Goal: Check status: Check status

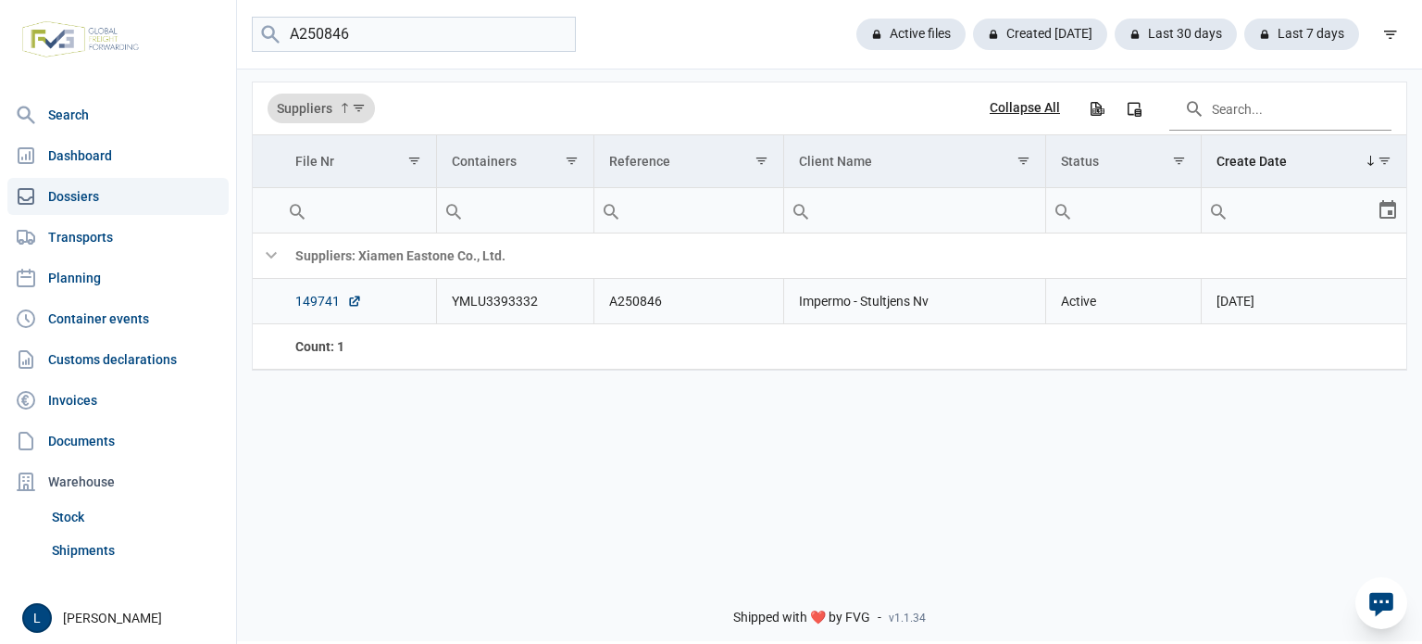
click at [307, 299] on link "149741" at bounding box center [328, 301] width 67 height 19
click at [422, 34] on input "A250846" at bounding box center [414, 35] width 324 height 36
click at [420, 34] on input "A250846" at bounding box center [414, 35] width 324 height 36
paste input "51"
click at [328, 314] on td "149844" at bounding box center [359, 301] width 156 height 45
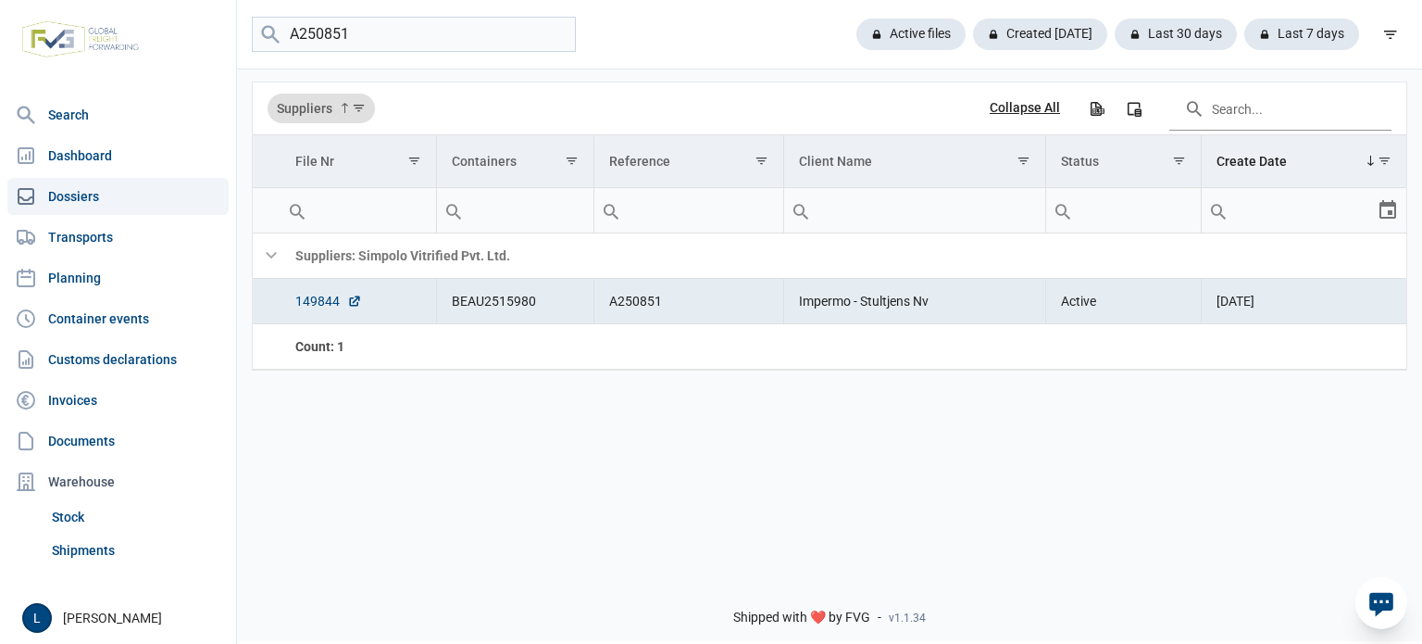
click at [327, 304] on link "149844" at bounding box center [328, 301] width 67 height 19
click at [484, 23] on input "A250851" at bounding box center [414, 35] width 324 height 36
paste input "47"
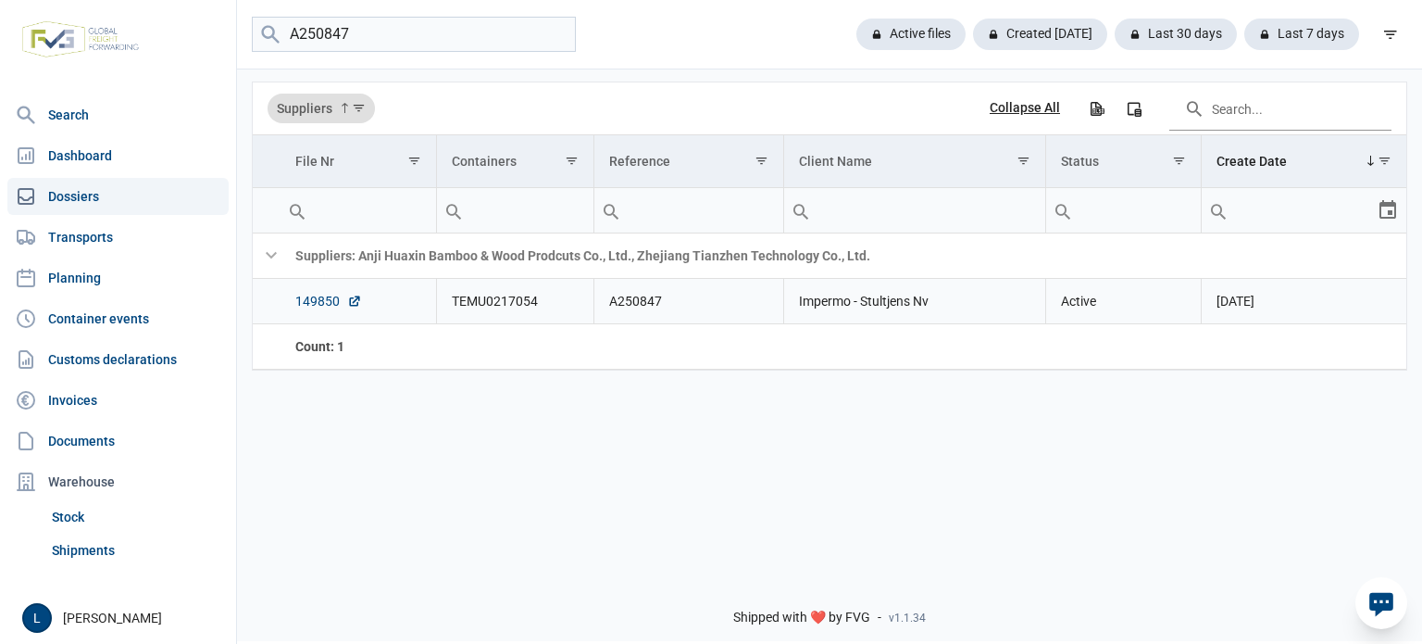
click at [307, 296] on link "149850" at bounding box center [328, 301] width 67 height 19
click at [432, 40] on input "A250847" at bounding box center [414, 35] width 324 height 36
paste input "8"
click at [329, 299] on link "149774" at bounding box center [328, 301] width 67 height 19
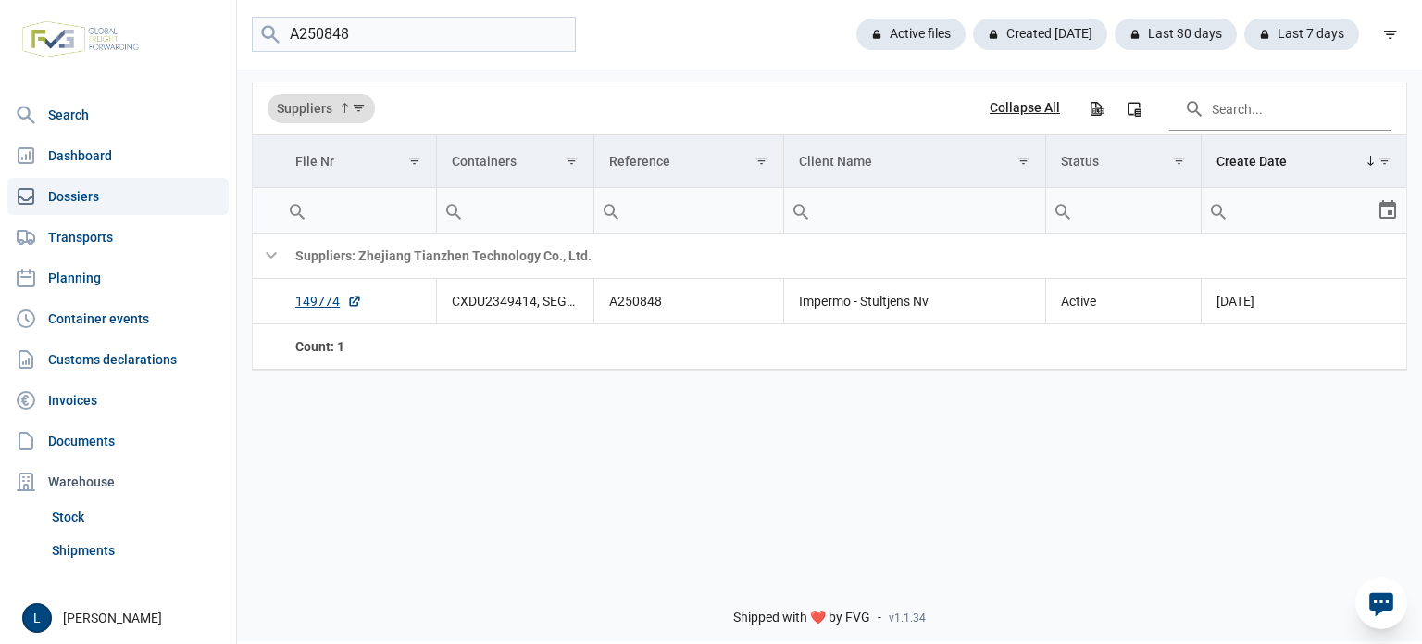
click at [444, 10] on div "A250848 Active files Created today Last 30 days Last 7 days" at bounding box center [829, 34] width 1185 height 69
click at [443, 24] on input "A250848" at bounding box center [414, 35] width 324 height 36
paste input "5"
type input "A250845"
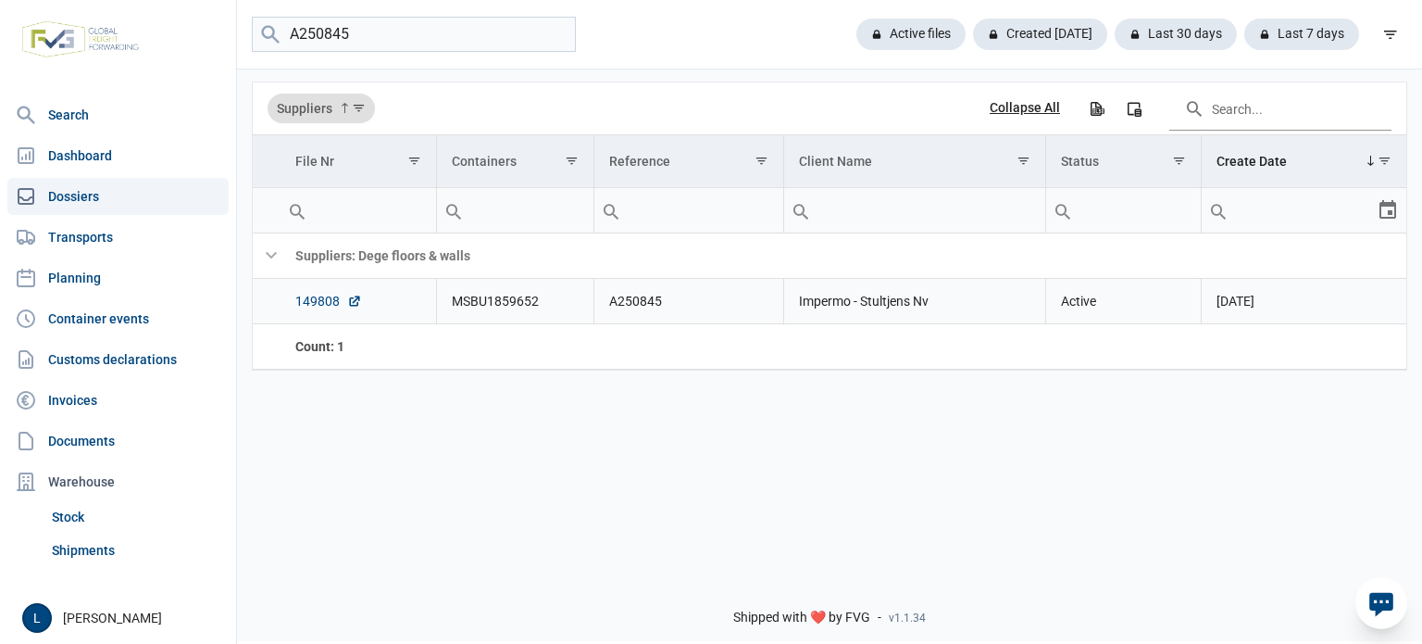
click at [311, 303] on link "149808" at bounding box center [328, 301] width 67 height 19
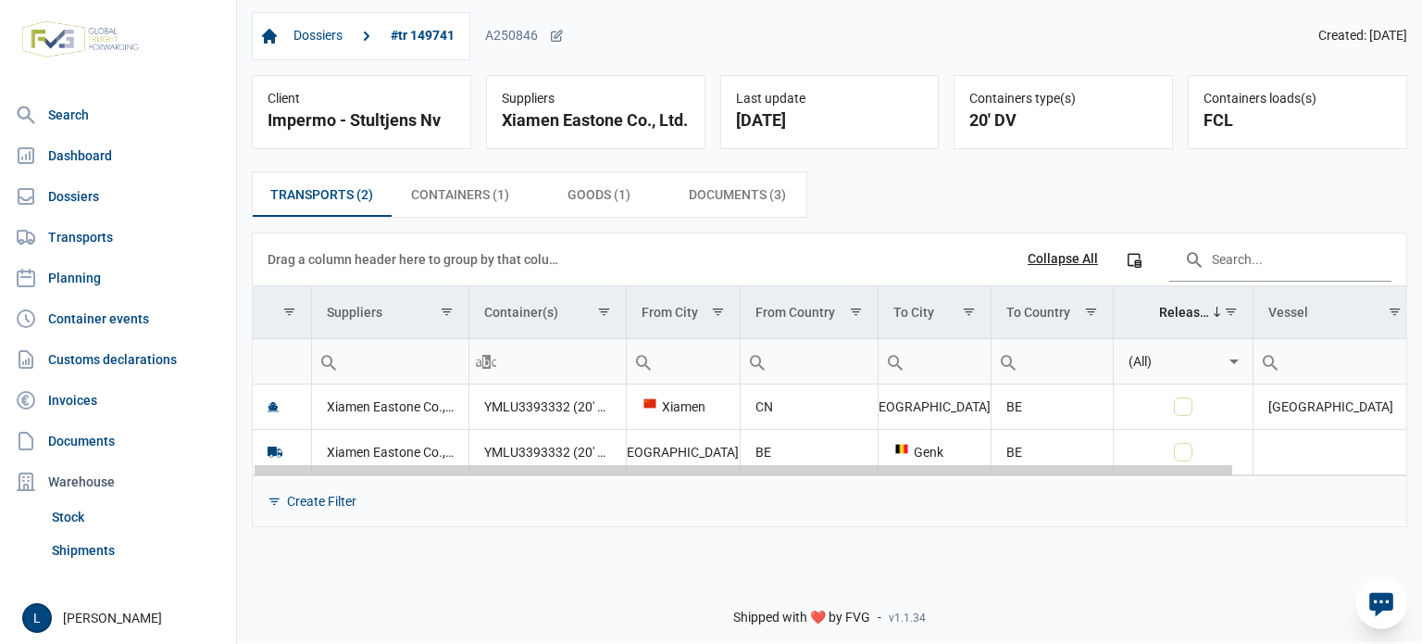
scroll to position [0, 201]
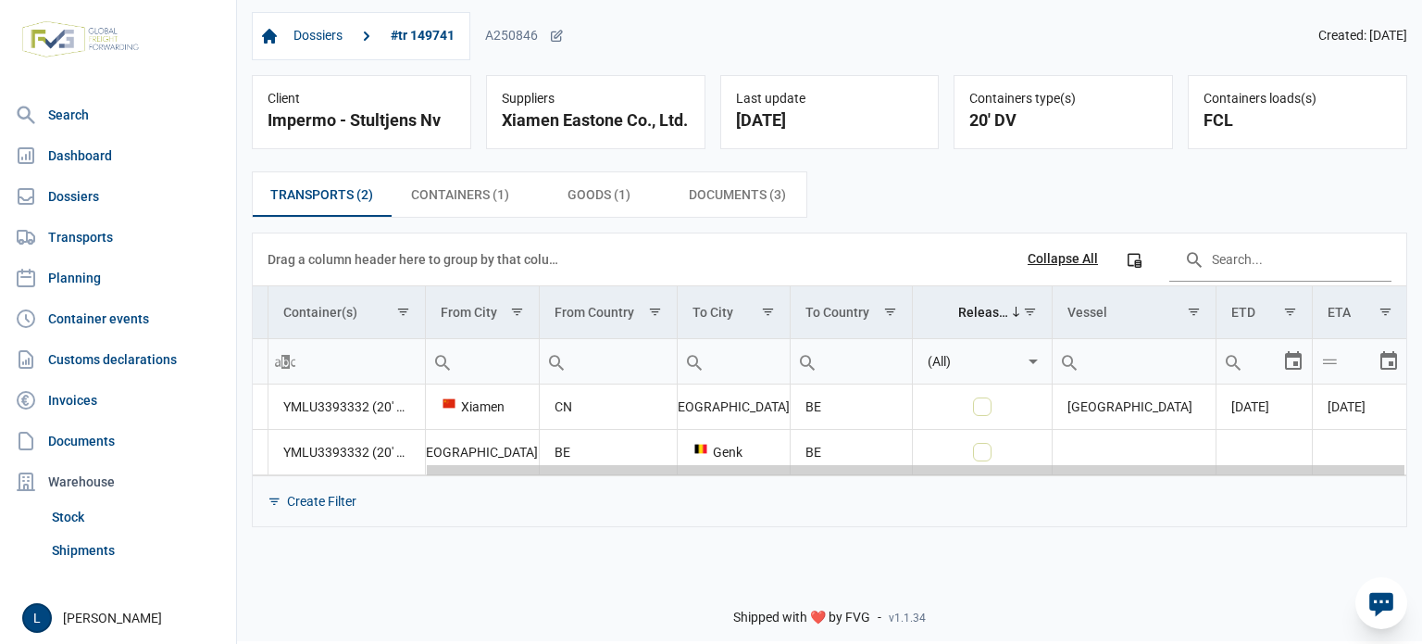
drag, startPoint x: 1057, startPoint y: 473, endPoint x: 1095, endPoint y: 470, distance: 38.1
click at [1422, 466] on body "For evaluation purposes only. Redistribution prohibited. Please register an exi…" at bounding box center [711, 290] width 1422 height 644
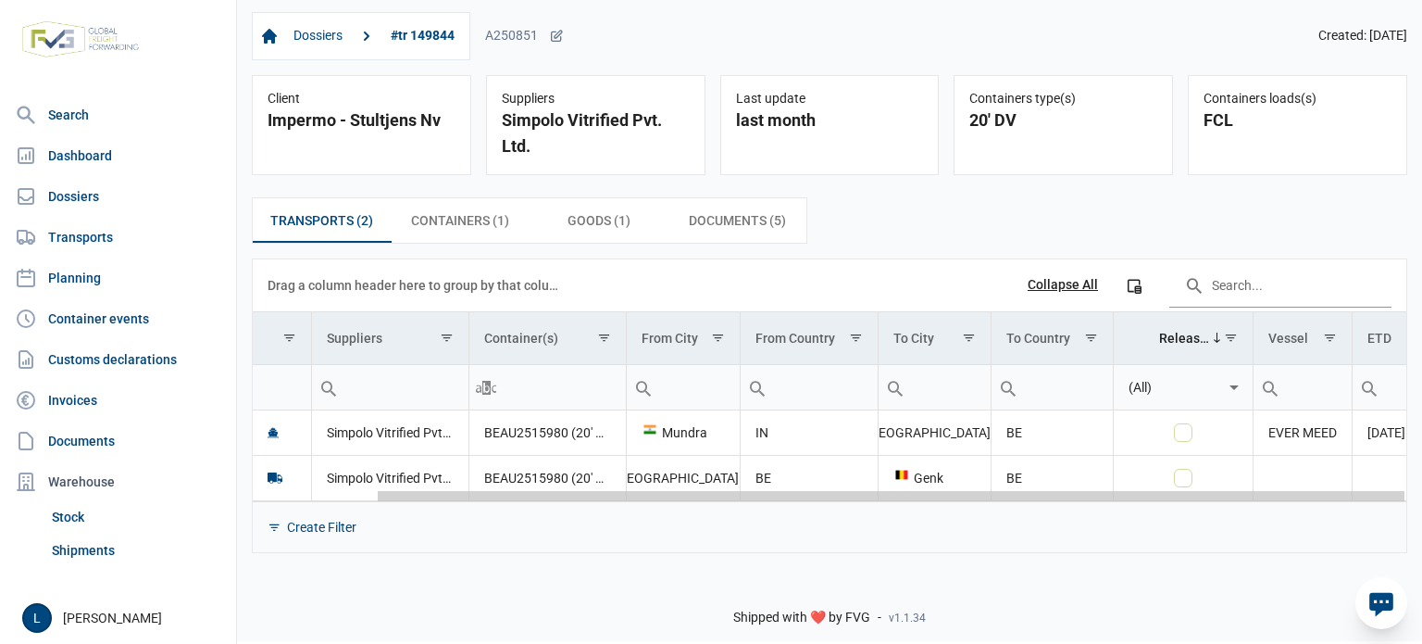
scroll to position [0, 137]
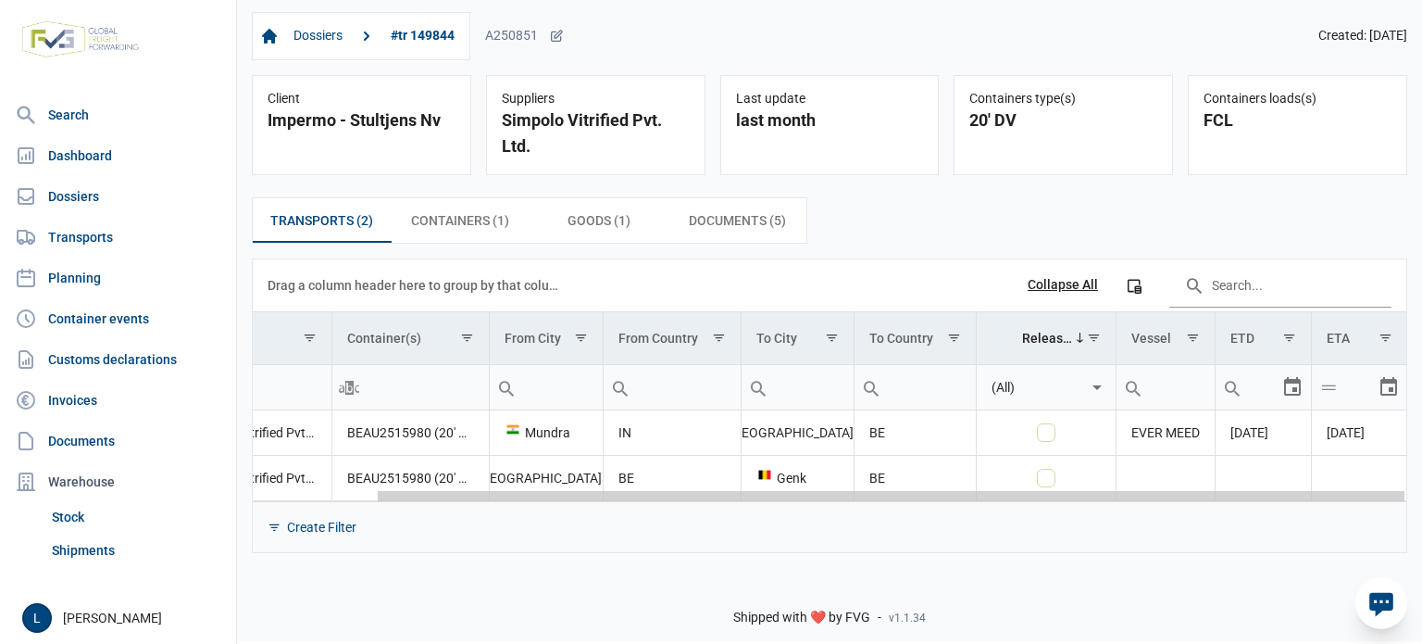
drag, startPoint x: 948, startPoint y: 495, endPoint x: 1369, endPoint y: 471, distance: 421.1
click at [1368, 473] on body "For evaluation purposes only. Redistribution prohibited. Please register an exi…" at bounding box center [711, 290] width 1422 height 644
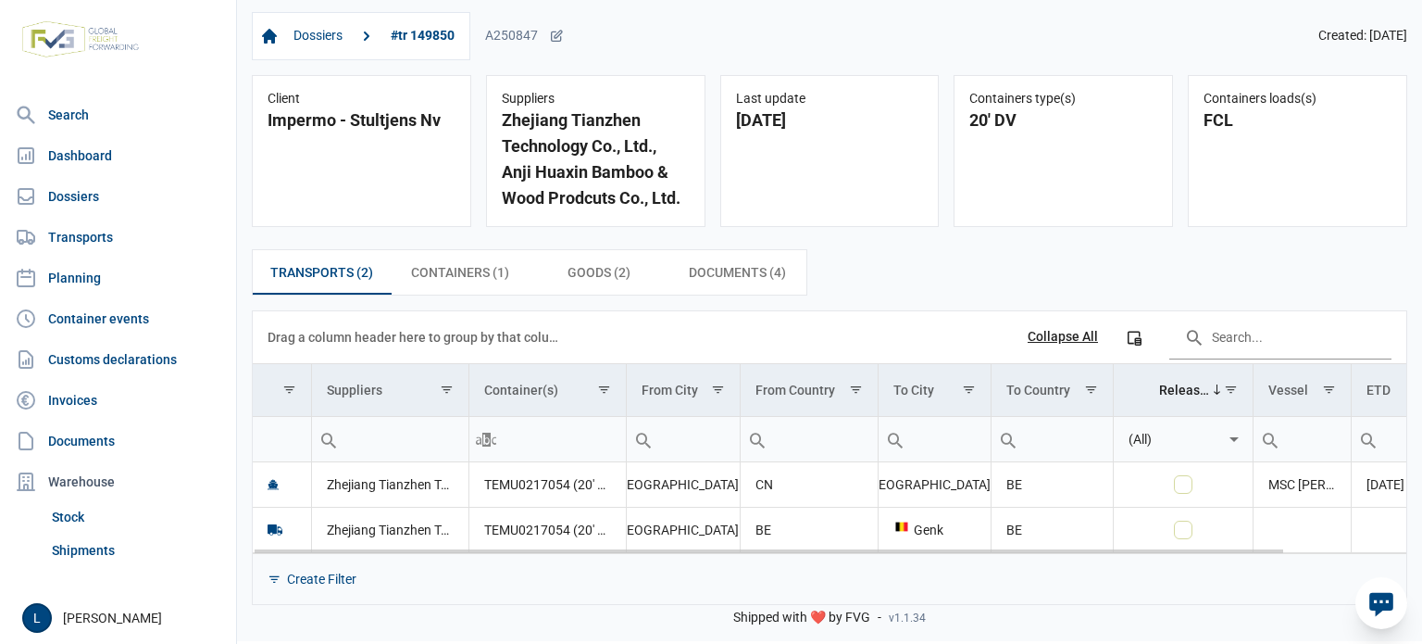
drag, startPoint x: 888, startPoint y: 545, endPoint x: 1346, endPoint y: 529, distance: 457.8
click at [1346, 529] on body "For evaluation purposes only. Redistribution prohibited. Please register an exi…" at bounding box center [711, 290] width 1422 height 644
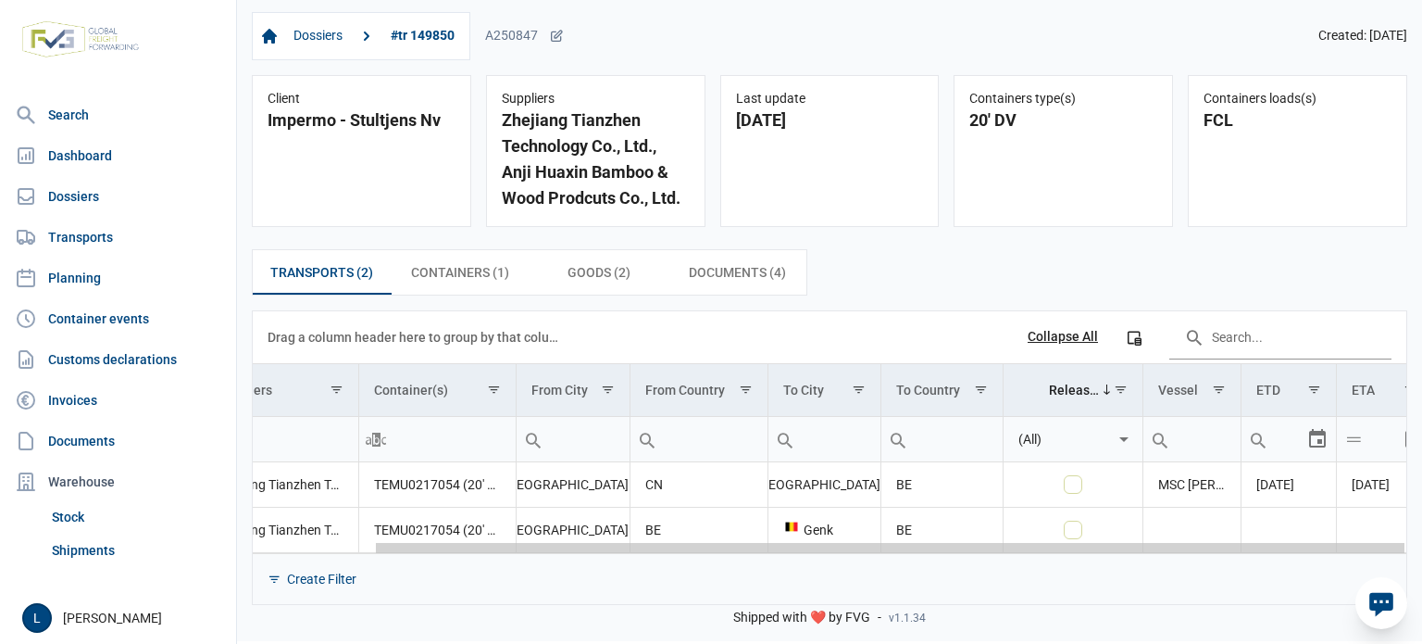
scroll to position [0, 135]
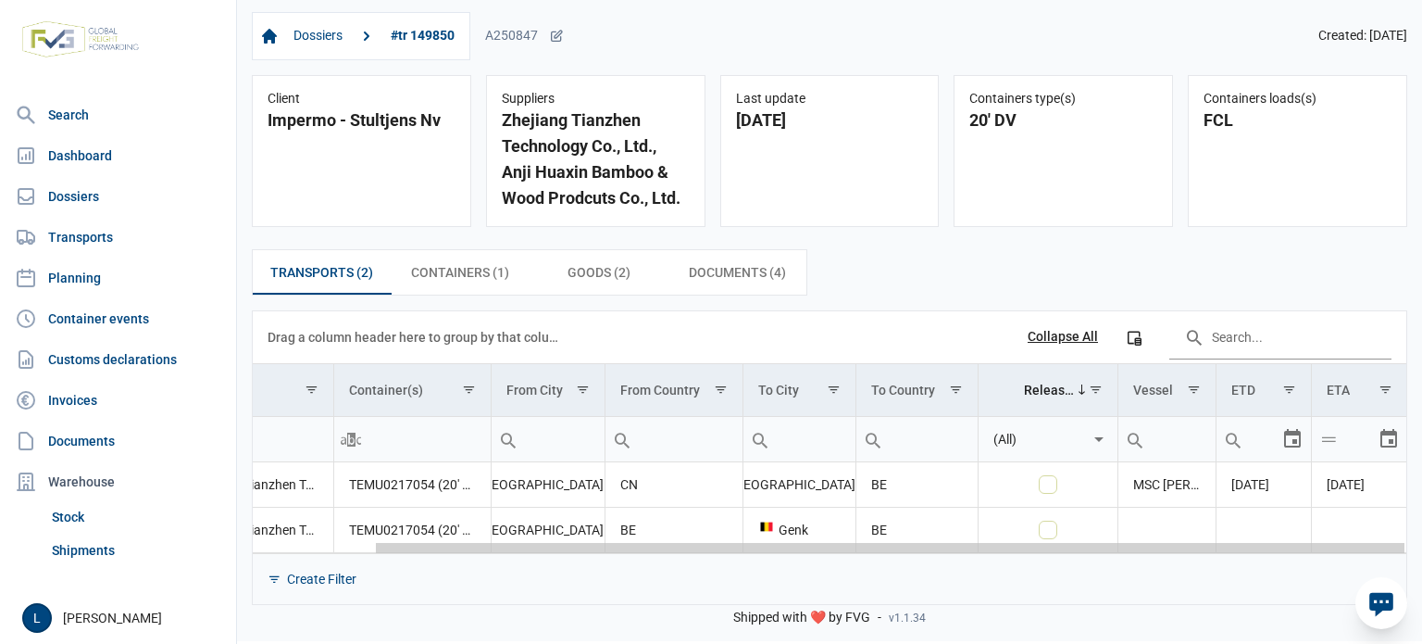
drag, startPoint x: 1219, startPoint y: 547, endPoint x: 1415, endPoint y: 547, distance: 196.3
click at [1415, 547] on body "For evaluation purposes only. Redistribution prohibited. Please register an exi…" at bounding box center [711, 290] width 1422 height 644
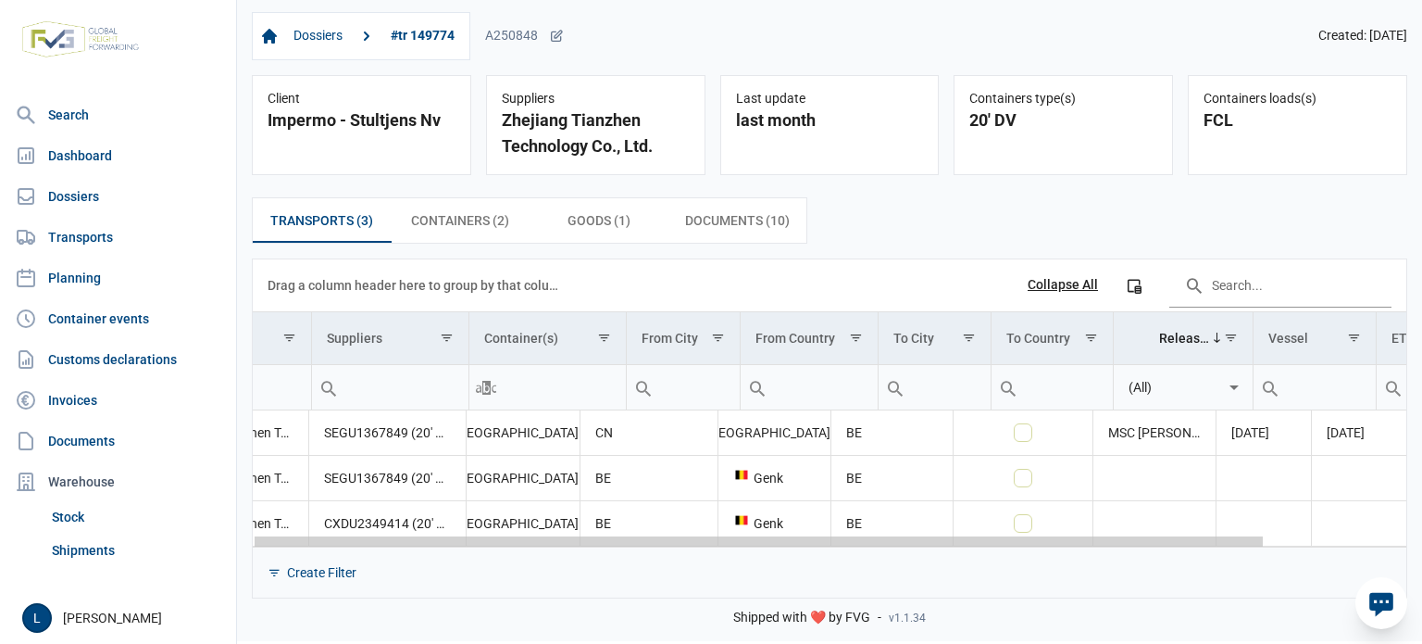
scroll to position [0, 160]
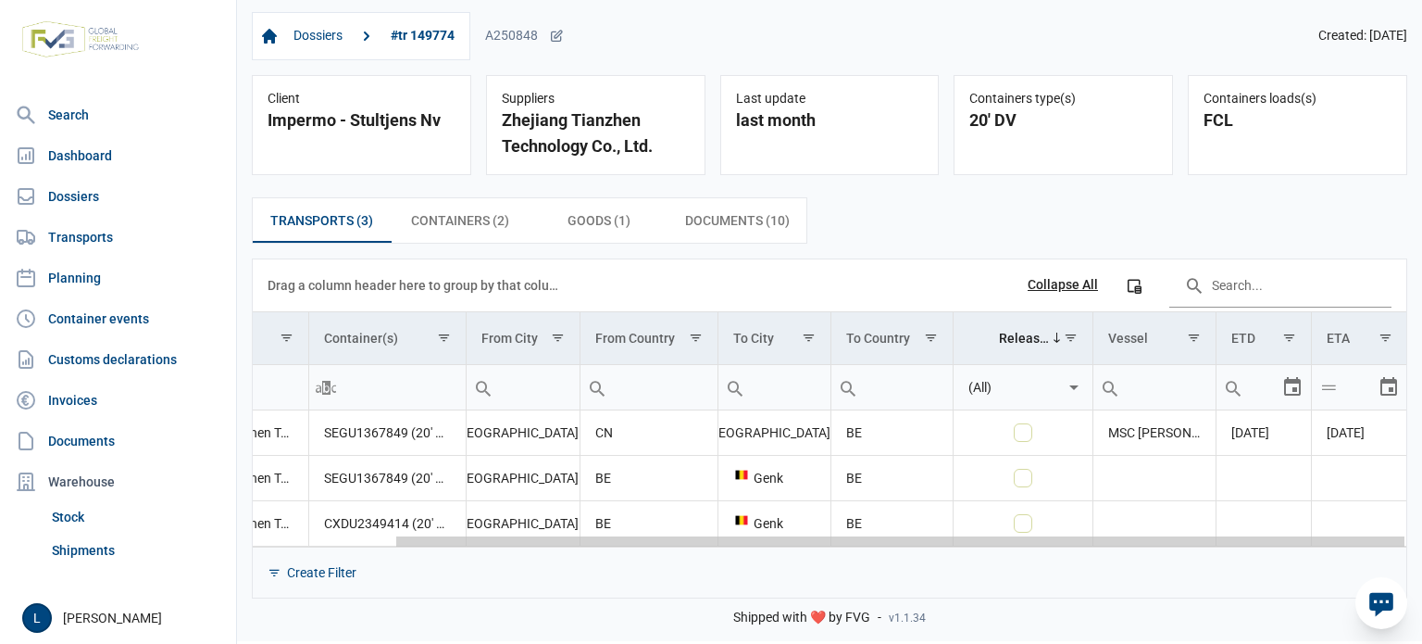
drag, startPoint x: 1034, startPoint y: 540, endPoint x: 1300, endPoint y: 544, distance: 265.8
click at [1300, 544] on body "For evaluation purposes only. Redistribution prohibited. Please register an exi…" at bounding box center [711, 290] width 1422 height 644
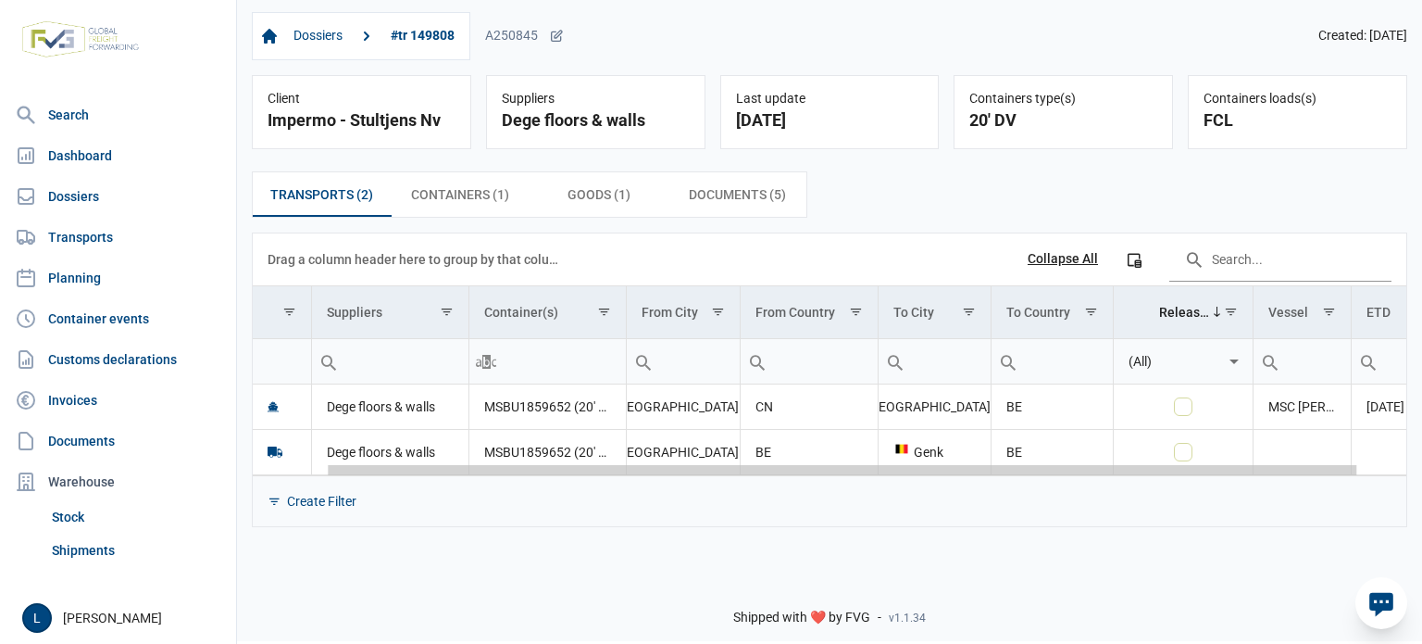
scroll to position [0, 135]
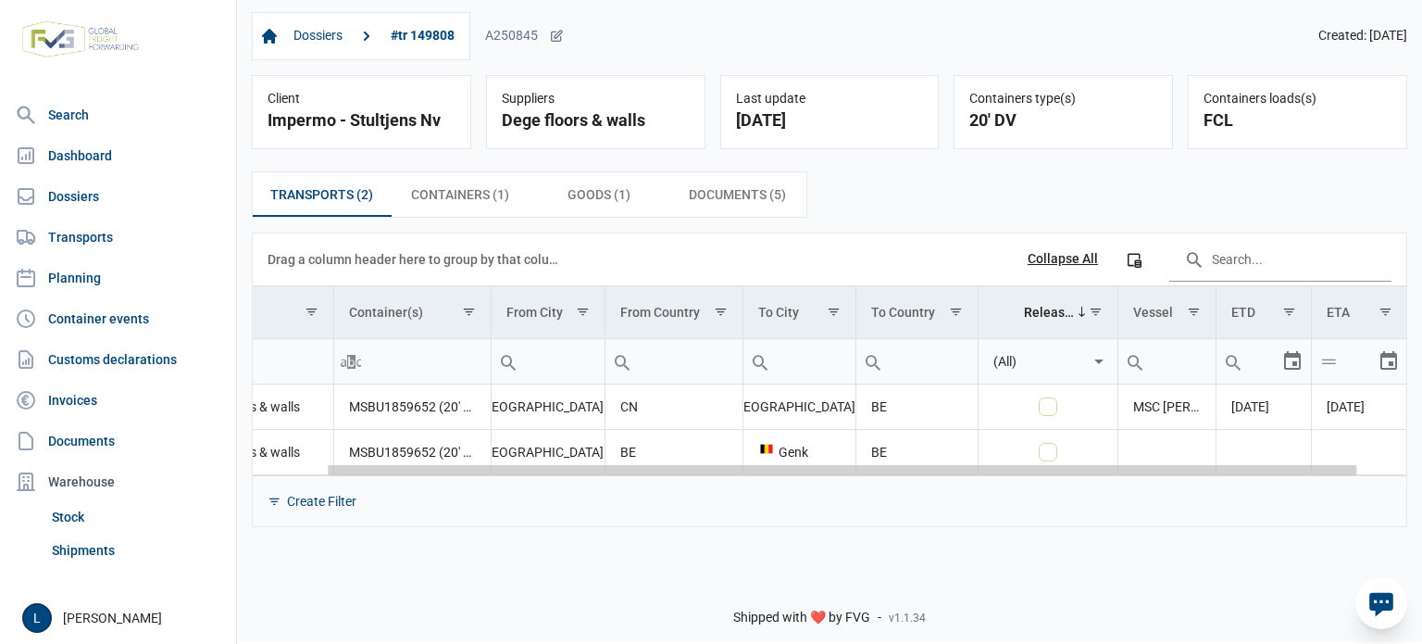
drag, startPoint x: 844, startPoint y: 470, endPoint x: 1354, endPoint y: 455, distance: 510.5
click at [1322, 460] on body "For evaluation purposes only. Redistribution prohibited. Please register an exi…" at bounding box center [711, 290] width 1422 height 644
